Goal: Check status: Check status

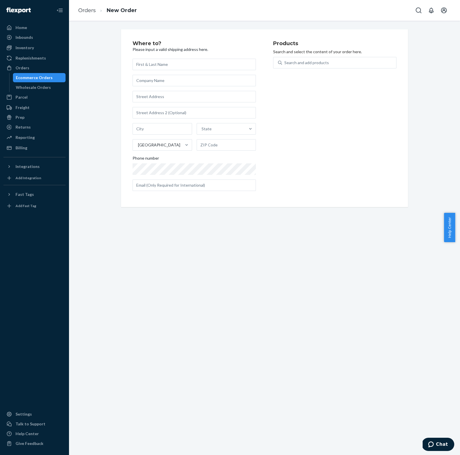
click at [32, 78] on div "Ecommerce Orders" at bounding box center [34, 78] width 37 height 6
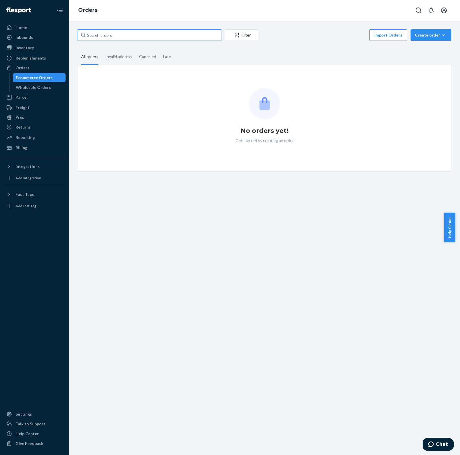
click at [184, 35] on input "text" at bounding box center [150, 35] width 144 height 12
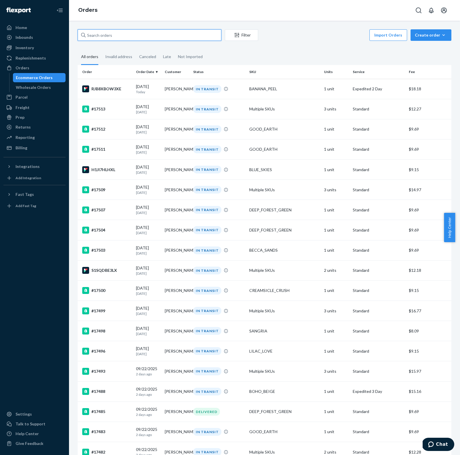
click at [170, 35] on input "text" at bounding box center [150, 35] width 144 height 12
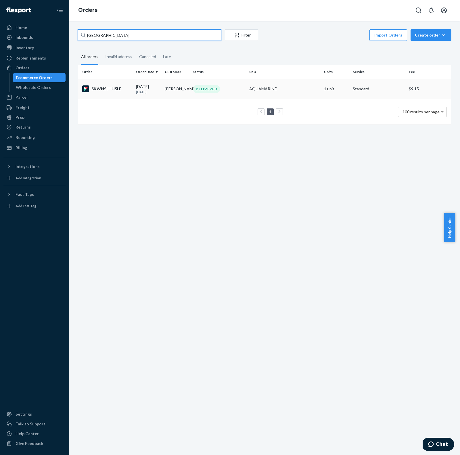
type input "florencia"
click at [141, 99] on td "09/08/2025 16 days ago" at bounding box center [148, 89] width 29 height 20
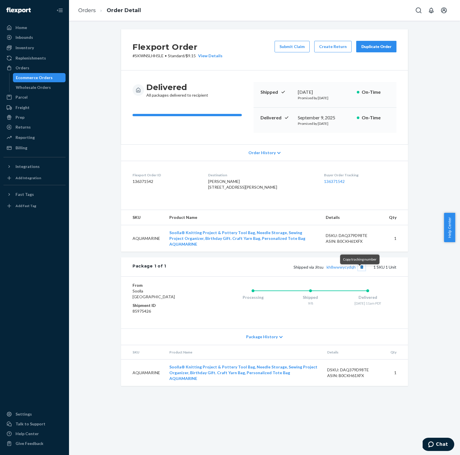
click at [361, 271] on button "Copy tracking number" at bounding box center [361, 266] width 7 height 7
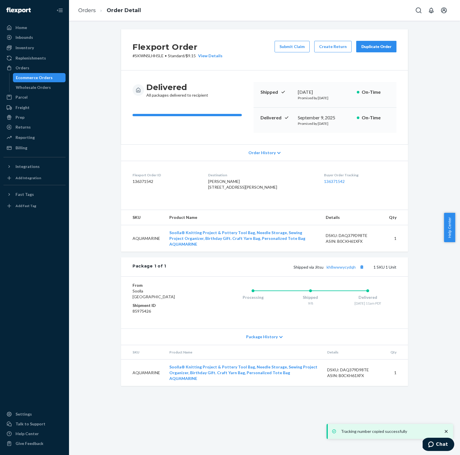
click at [339, 271] on div "Shipped via Jitsu kh8wwwycydqh 1 SKU 1 Unit" at bounding box center [281, 266] width 230 height 7
click at [339, 269] on link "kh8wwwycydqh" at bounding box center [341, 267] width 29 height 5
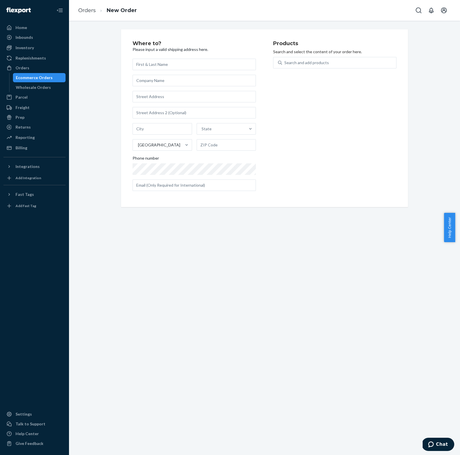
click at [184, 161] on div "Phone number" at bounding box center [194, 159] width 123 height 8
click at [45, 78] on div "Ecommerce Orders" at bounding box center [34, 78] width 37 height 6
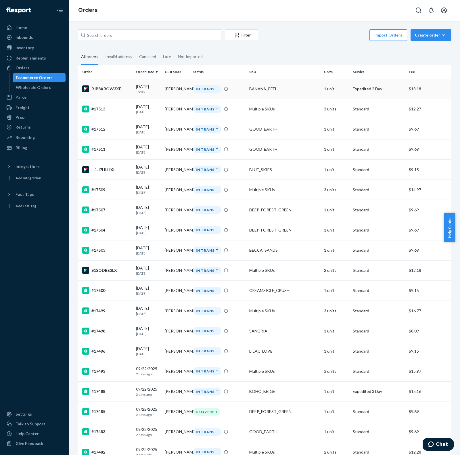
click at [110, 88] on div "RJB8XBOW3XE" at bounding box center [106, 88] width 49 height 7
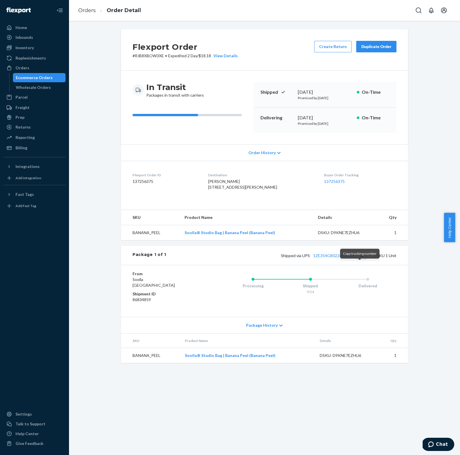
click at [360, 259] on button "Copy tracking number" at bounding box center [361, 255] width 7 height 7
